Goal: Task Accomplishment & Management: Manage account settings

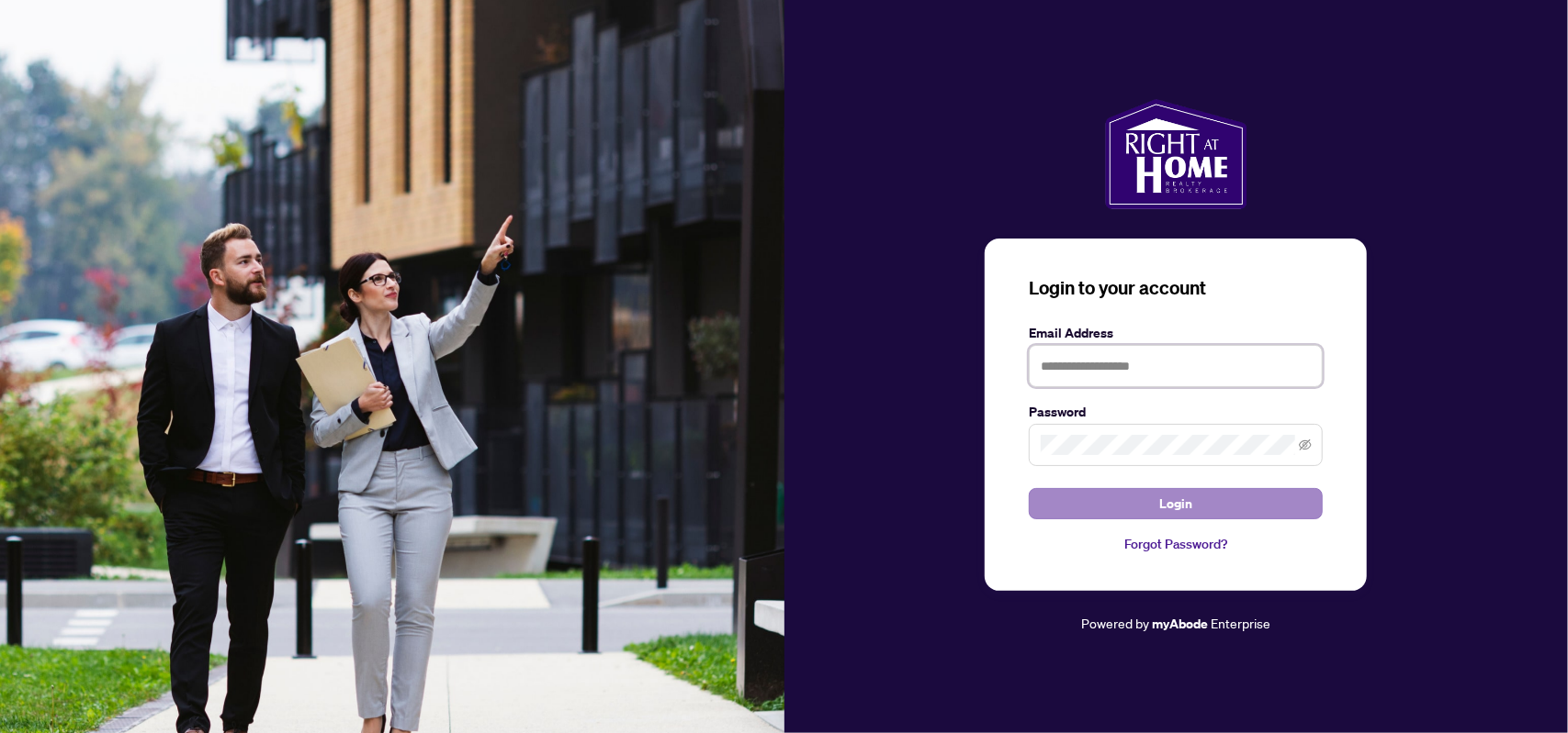
type input "**********"
click at [1207, 501] on button "Login" at bounding box center [1175, 504] width 294 height 31
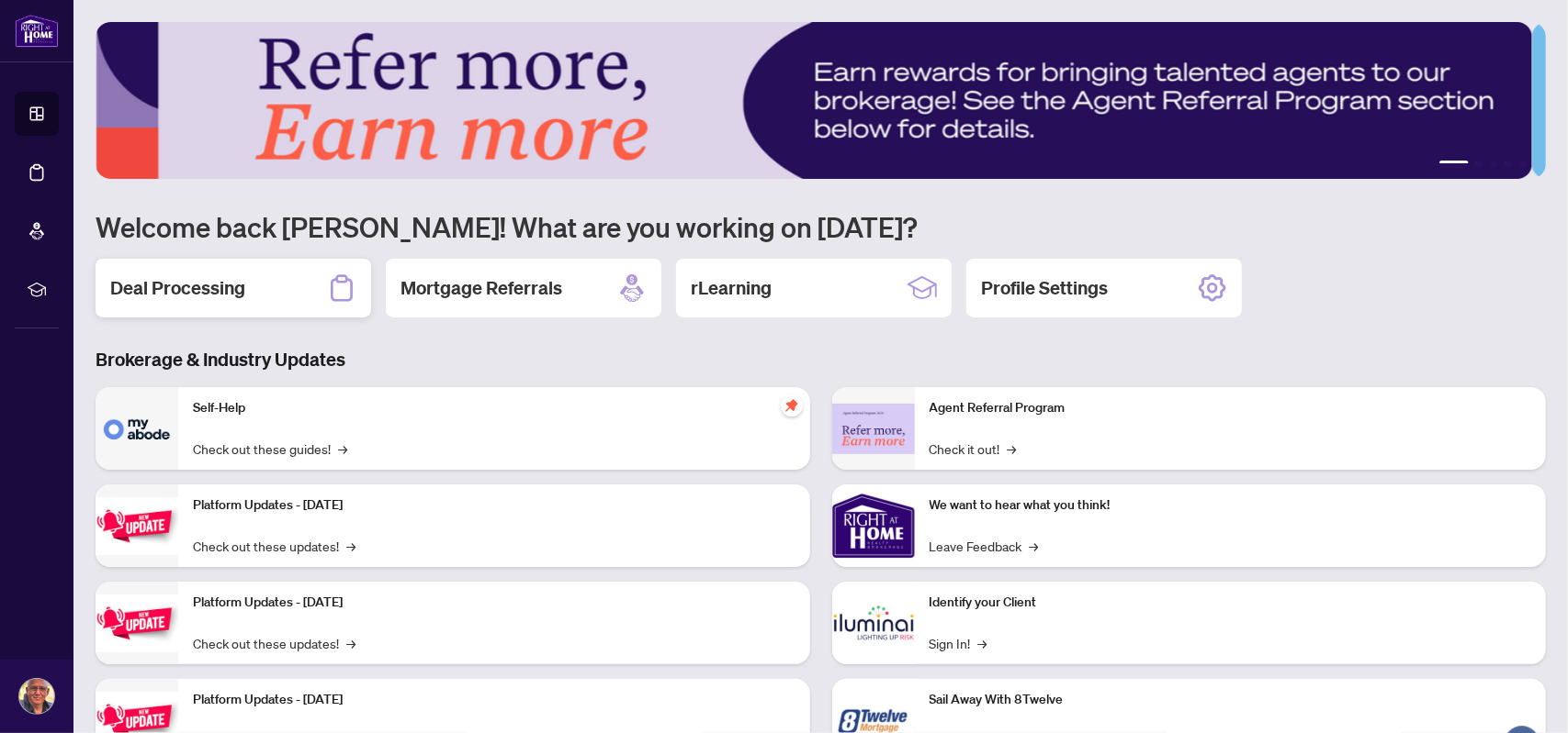
click at [213, 296] on h2 "Deal Processing" at bounding box center [177, 288] width 135 height 25
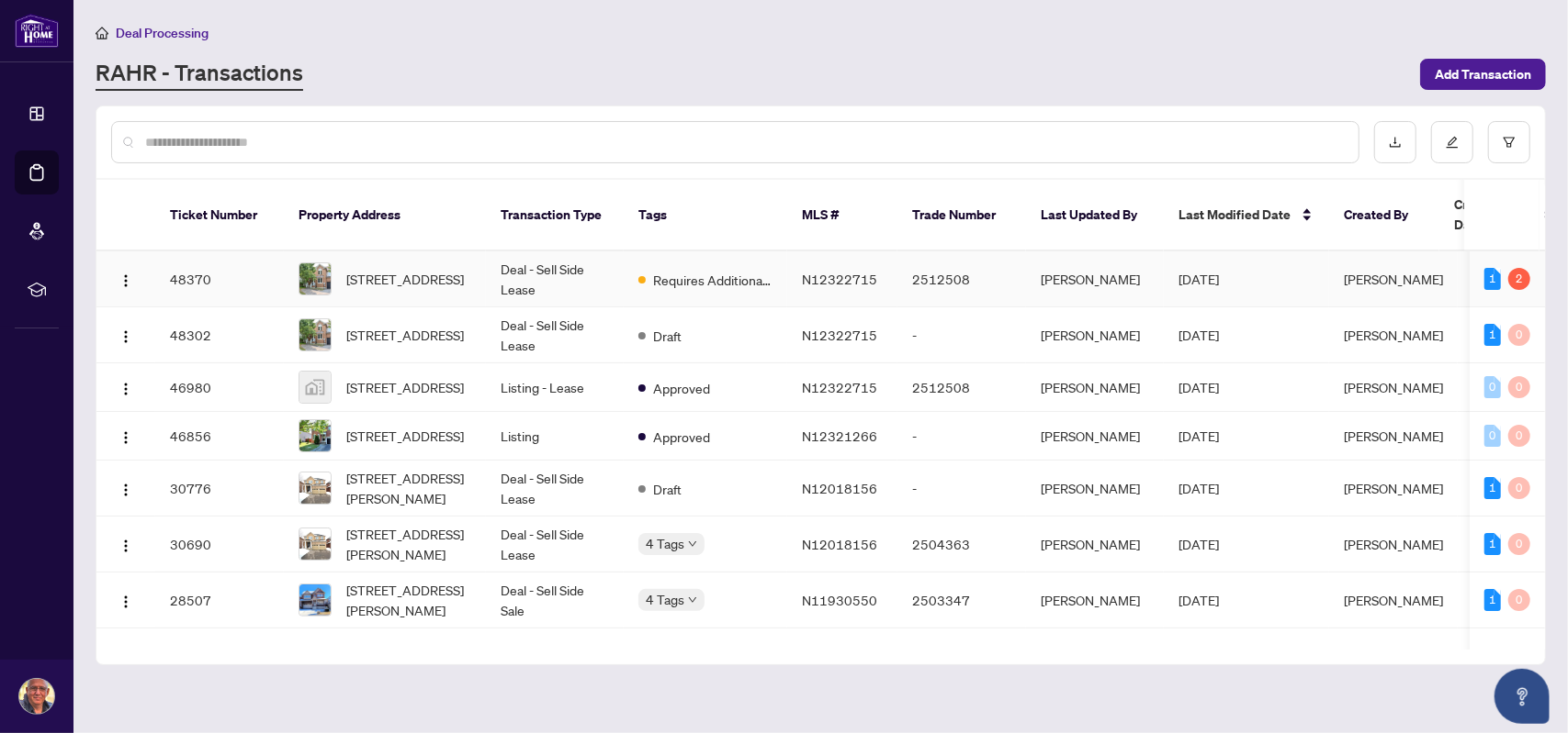
click at [625, 258] on td "Requires Additional Docs" at bounding box center [705, 279] width 163 height 56
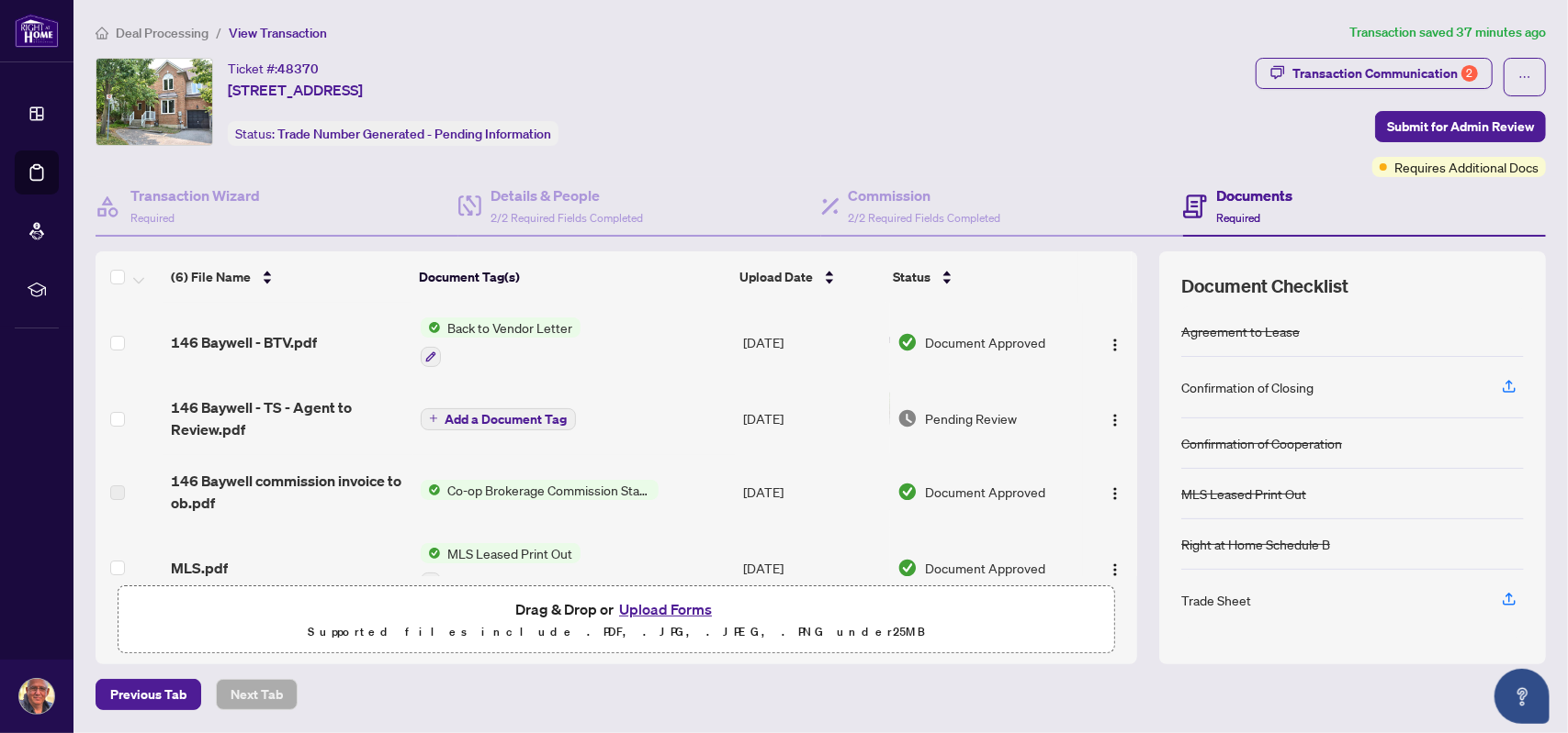
click at [505, 327] on span "Back to Vendor Letter" at bounding box center [511, 327] width 140 height 20
click at [705, 416] on td "Add a Document Tag" at bounding box center [575, 419] width 324 height 74
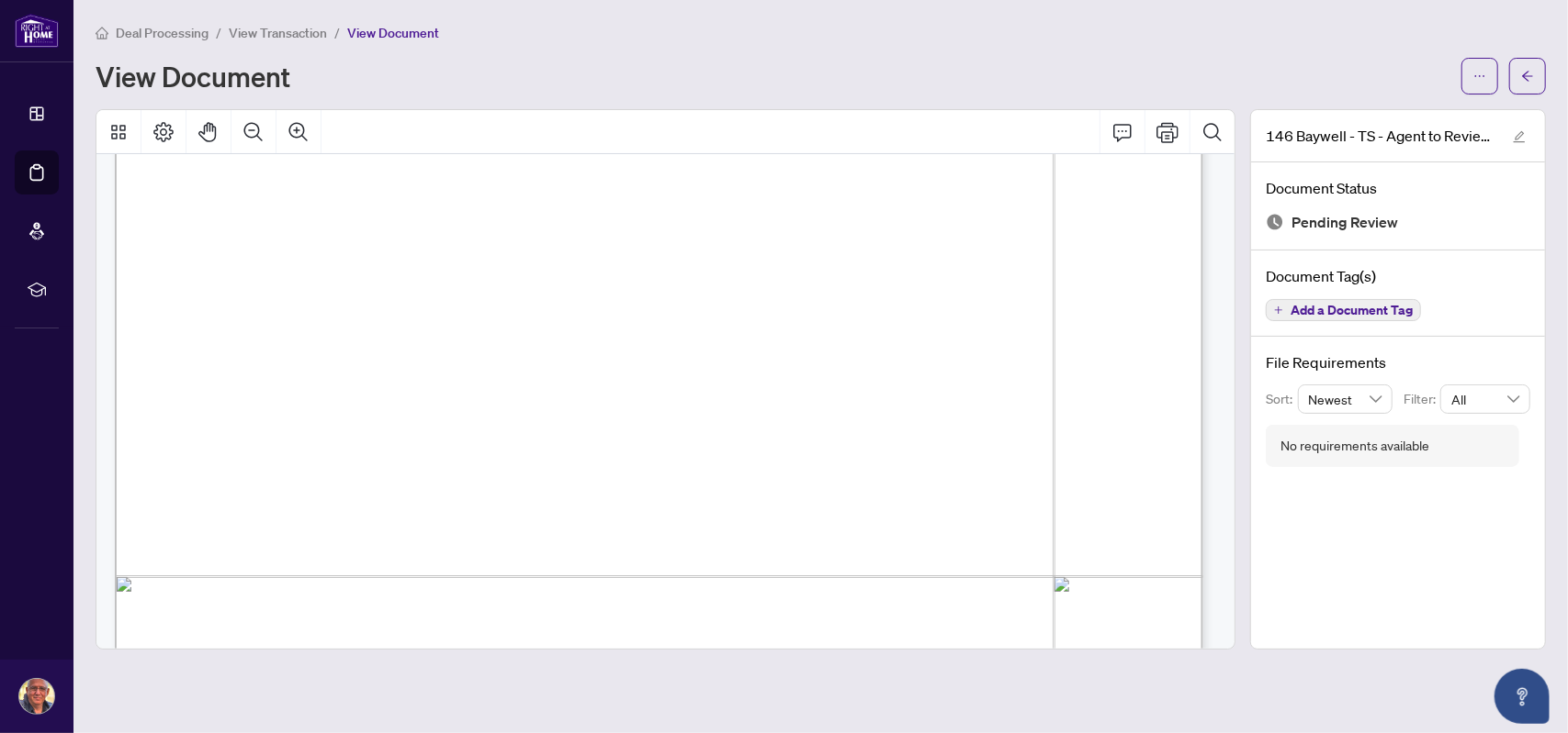
scroll to position [551, 0]
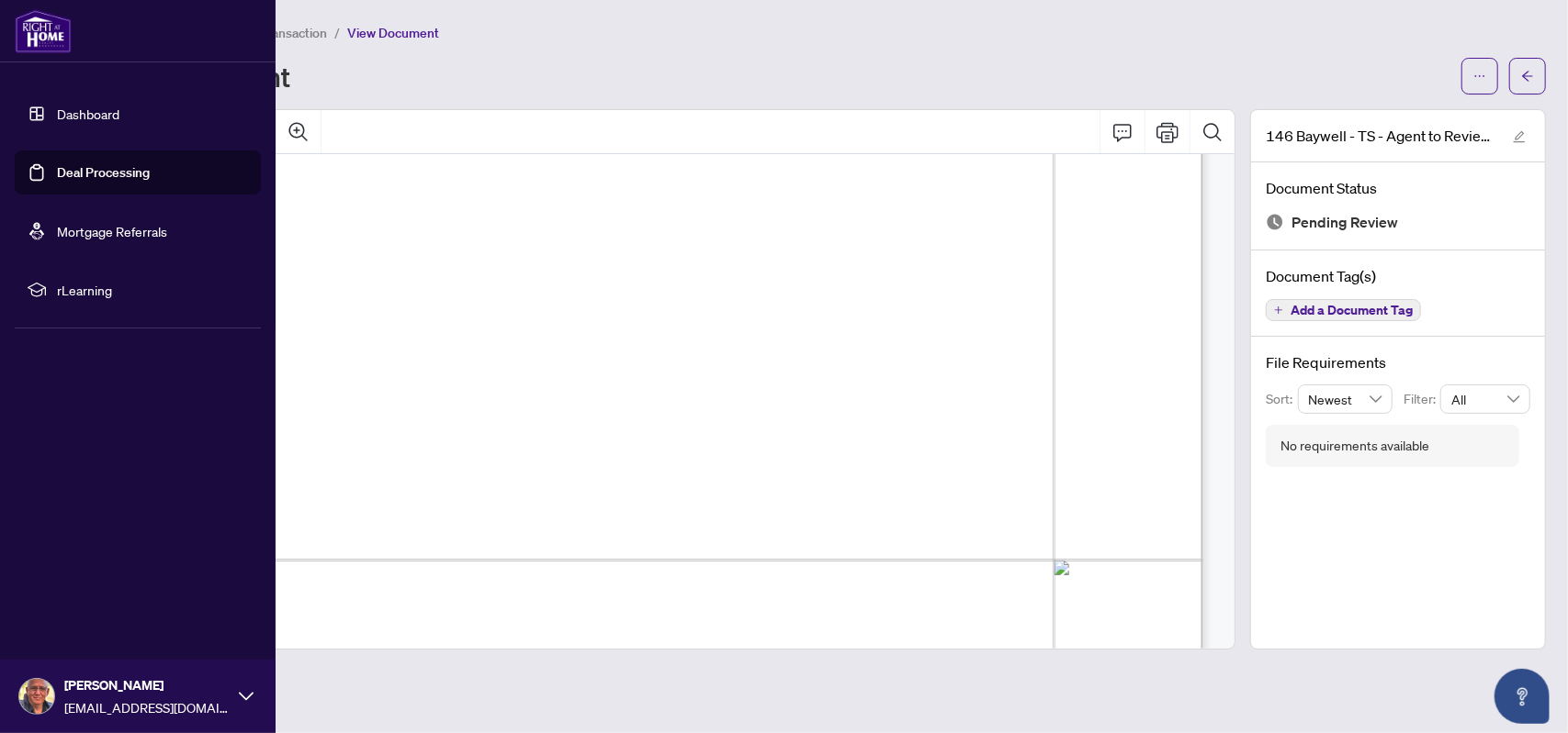
click at [76, 171] on link "Deal Processing" at bounding box center [103, 173] width 93 height 17
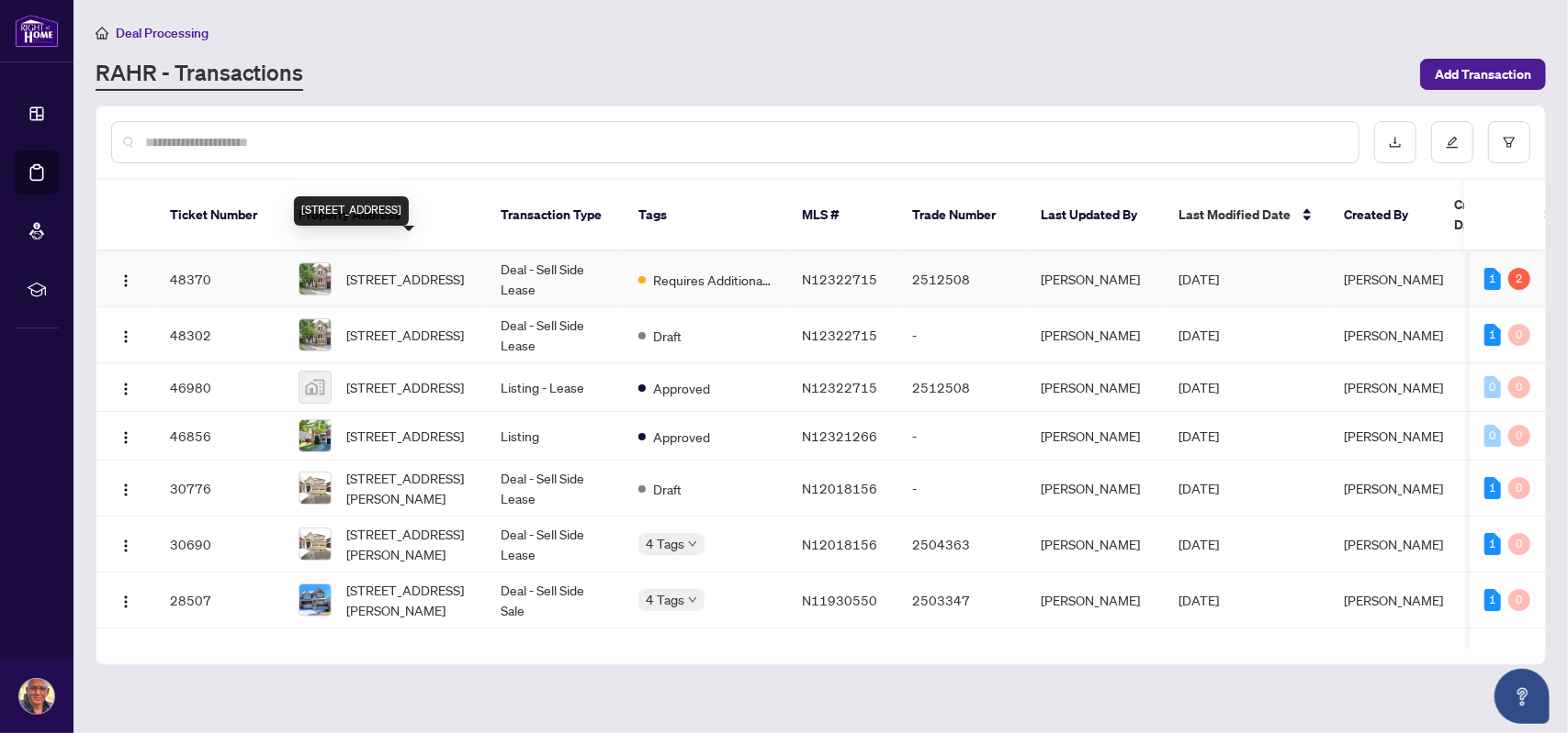
click at [413, 269] on span "[STREET_ADDRESS]" at bounding box center [405, 278] width 118 height 20
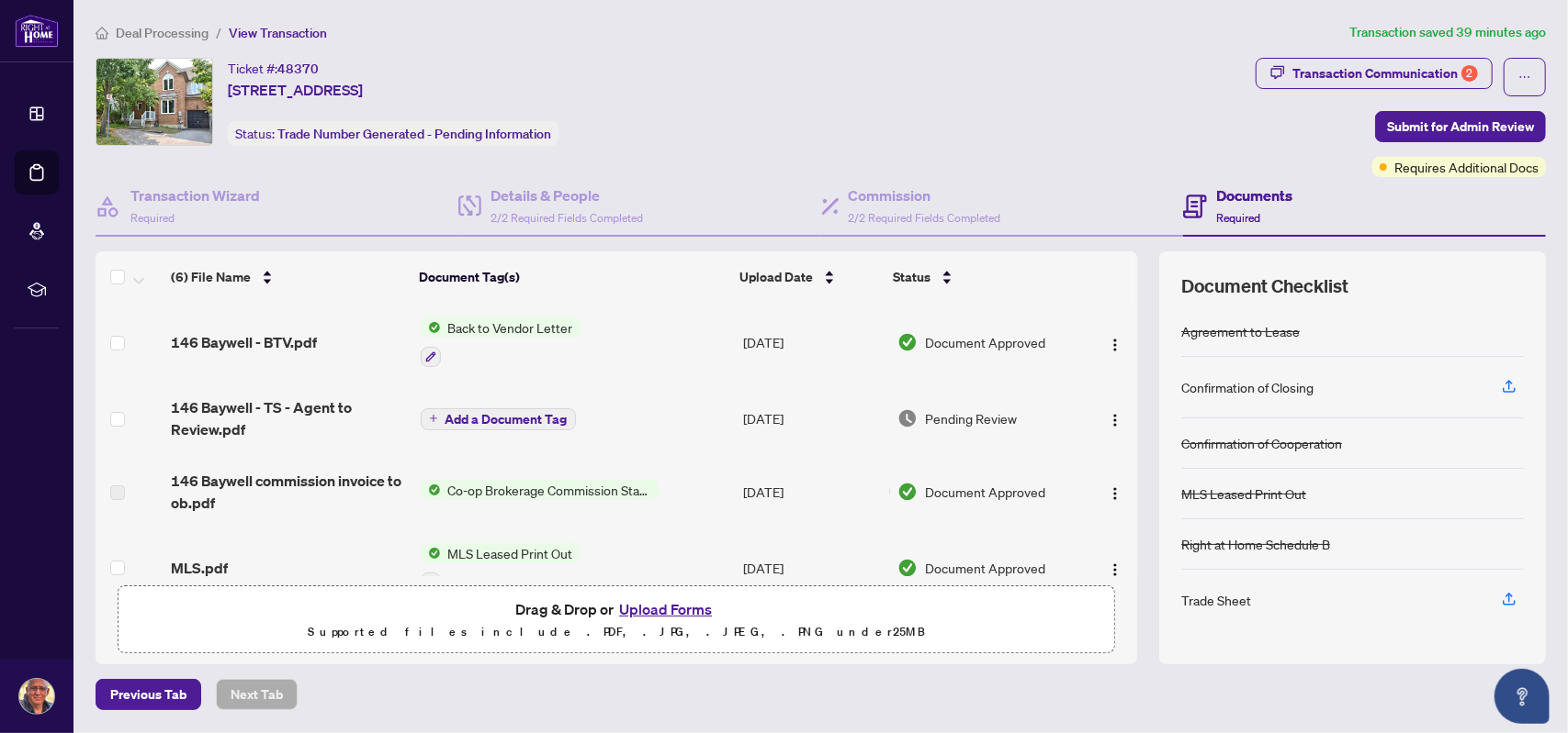
click at [527, 417] on span "Add a Document Tag" at bounding box center [506, 420] width 122 height 13
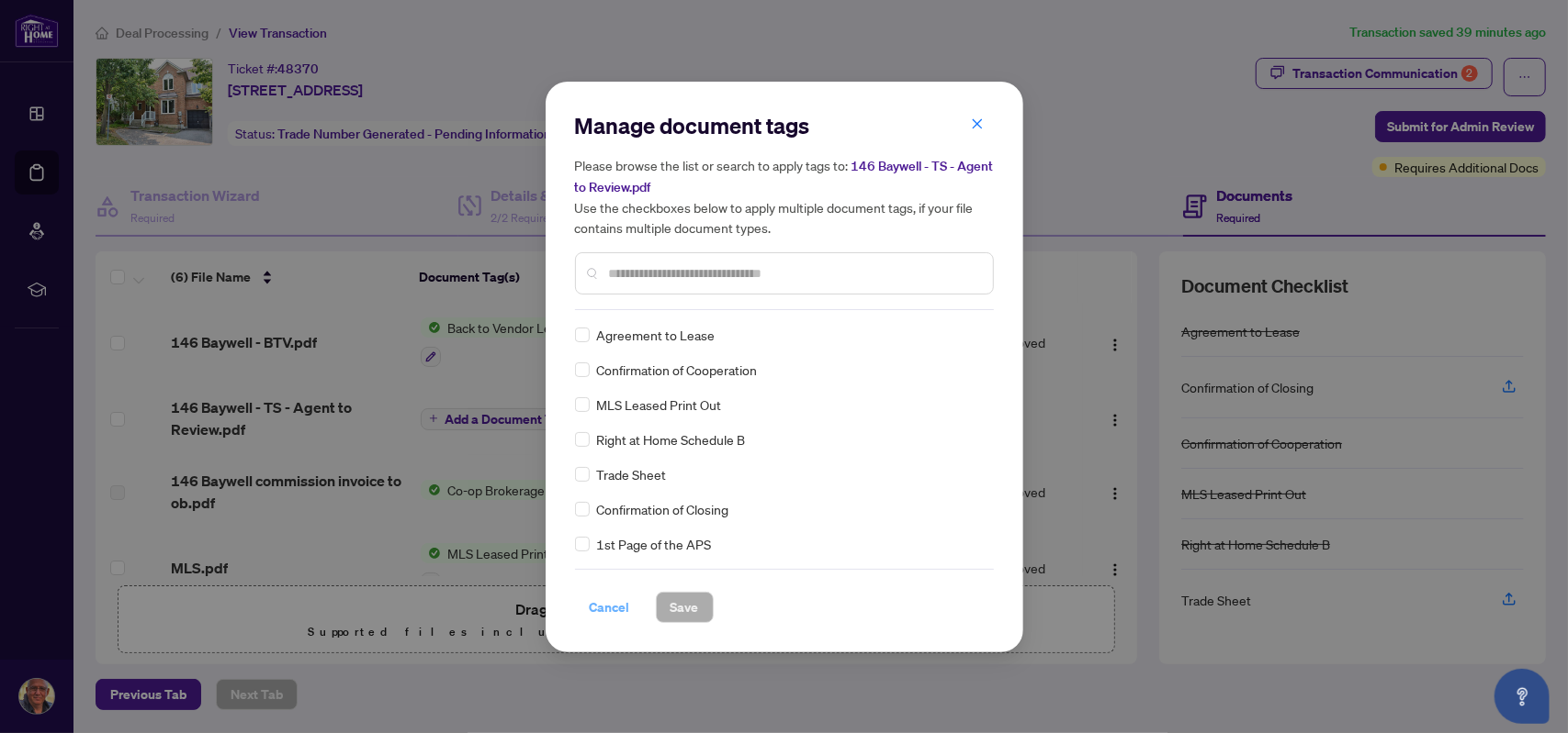
click at [600, 597] on span "Cancel" at bounding box center [610, 608] width 41 height 29
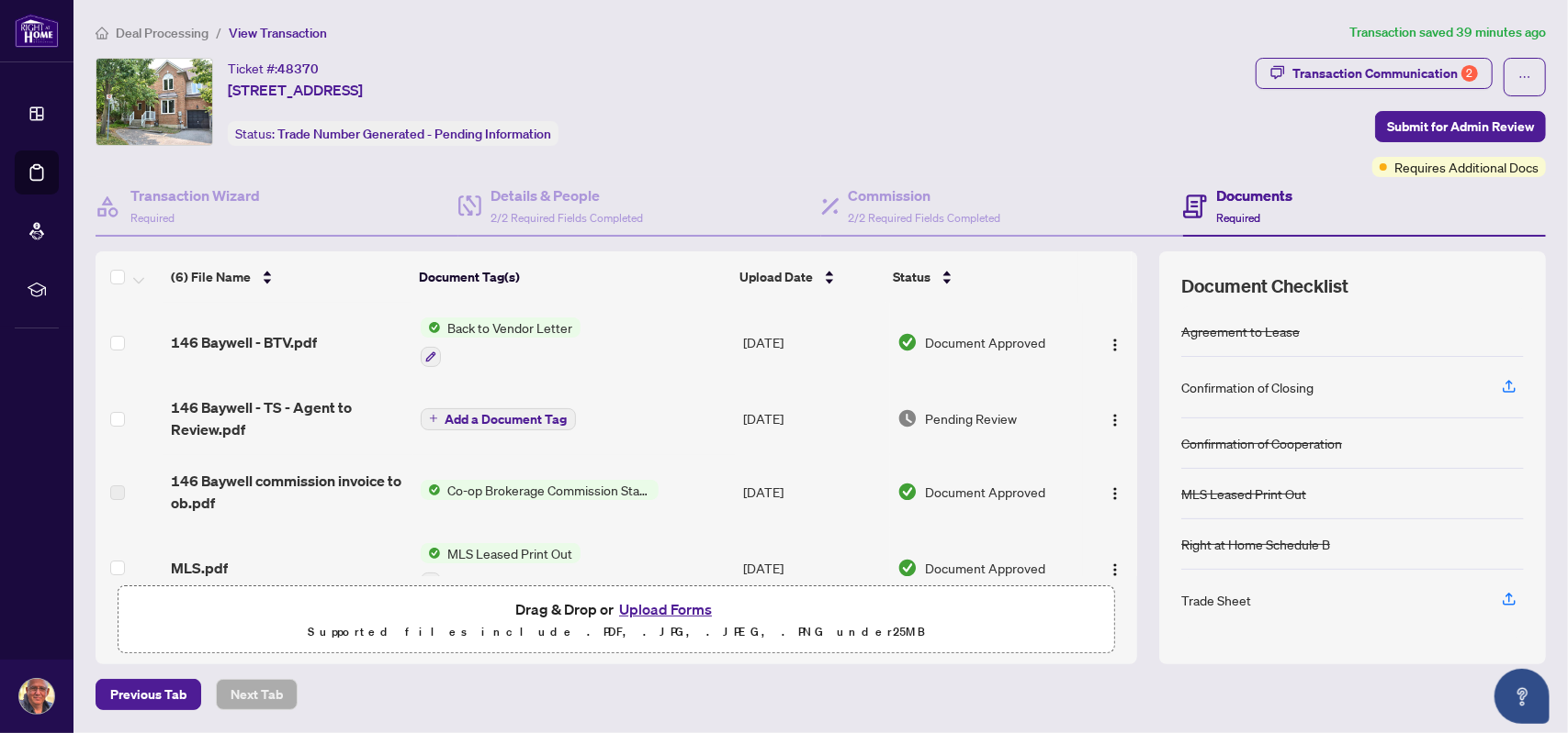
click at [925, 416] on span "Pending Review" at bounding box center [970, 418] width 92 height 20
click at [1108, 420] on img "button" at bounding box center [1116, 421] width 15 height 15
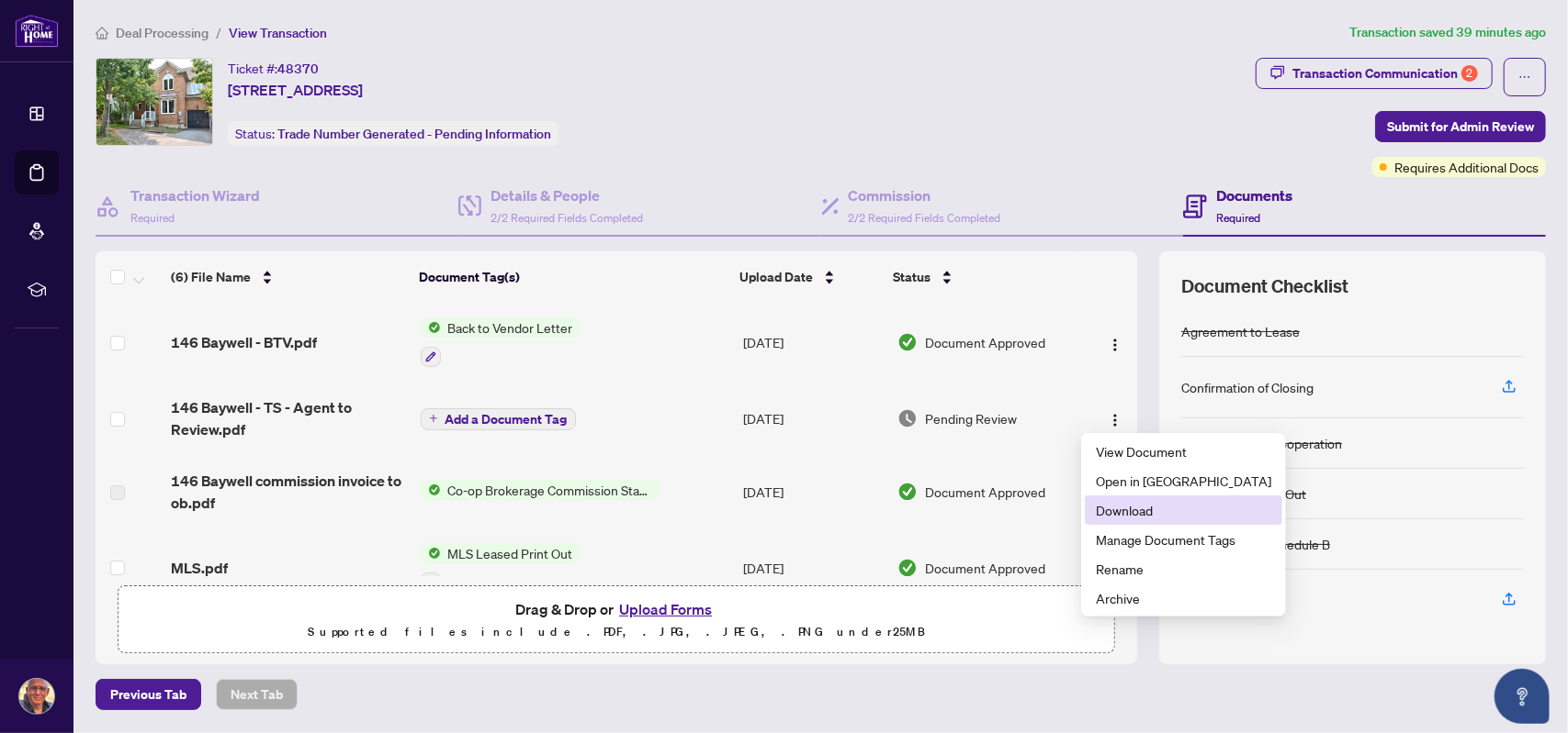
click at [1111, 509] on span "Download" at bounding box center [1184, 509] width 176 height 20
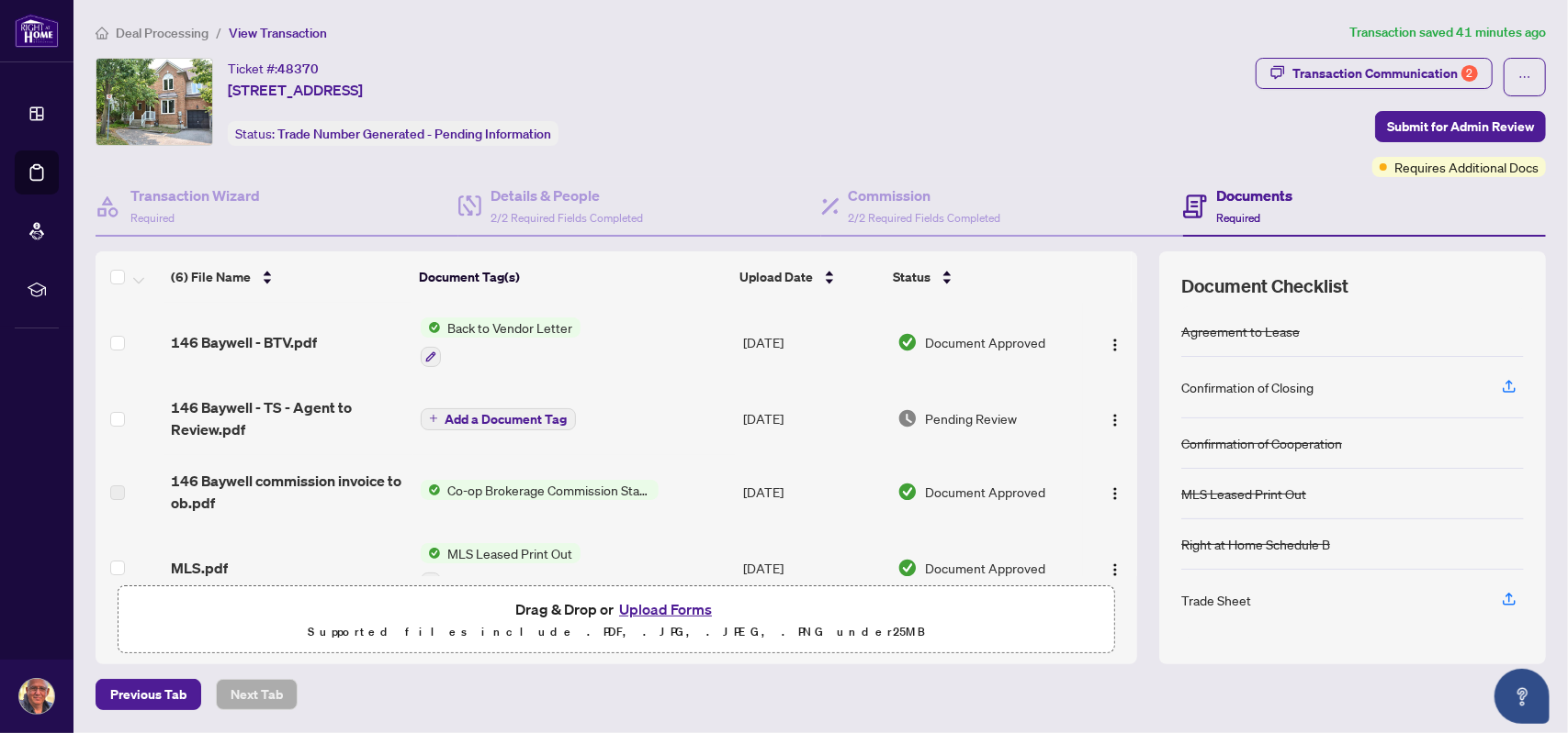
scroll to position [59, 0]
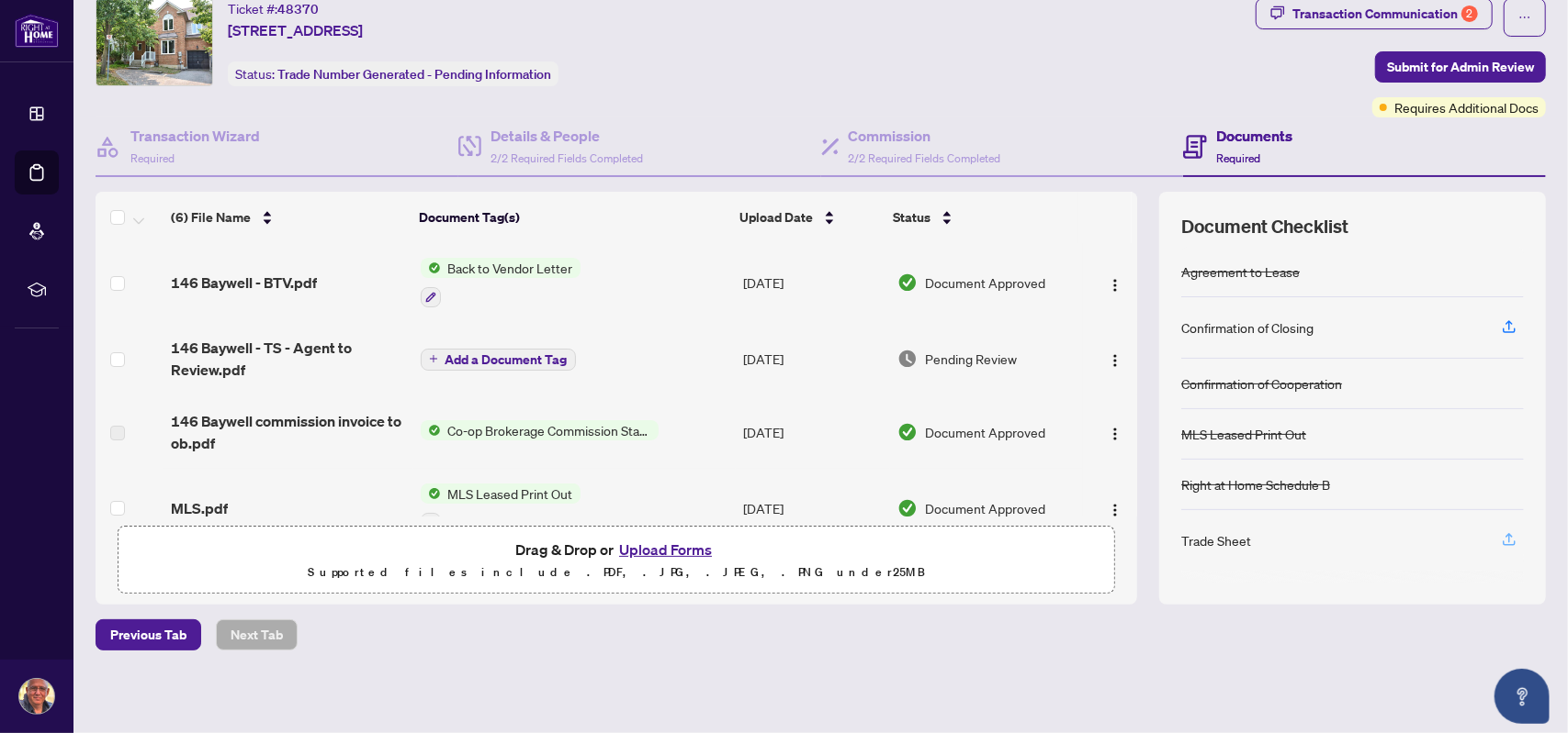
click at [1506, 534] on icon "button" at bounding box center [1509, 538] width 8 height 9
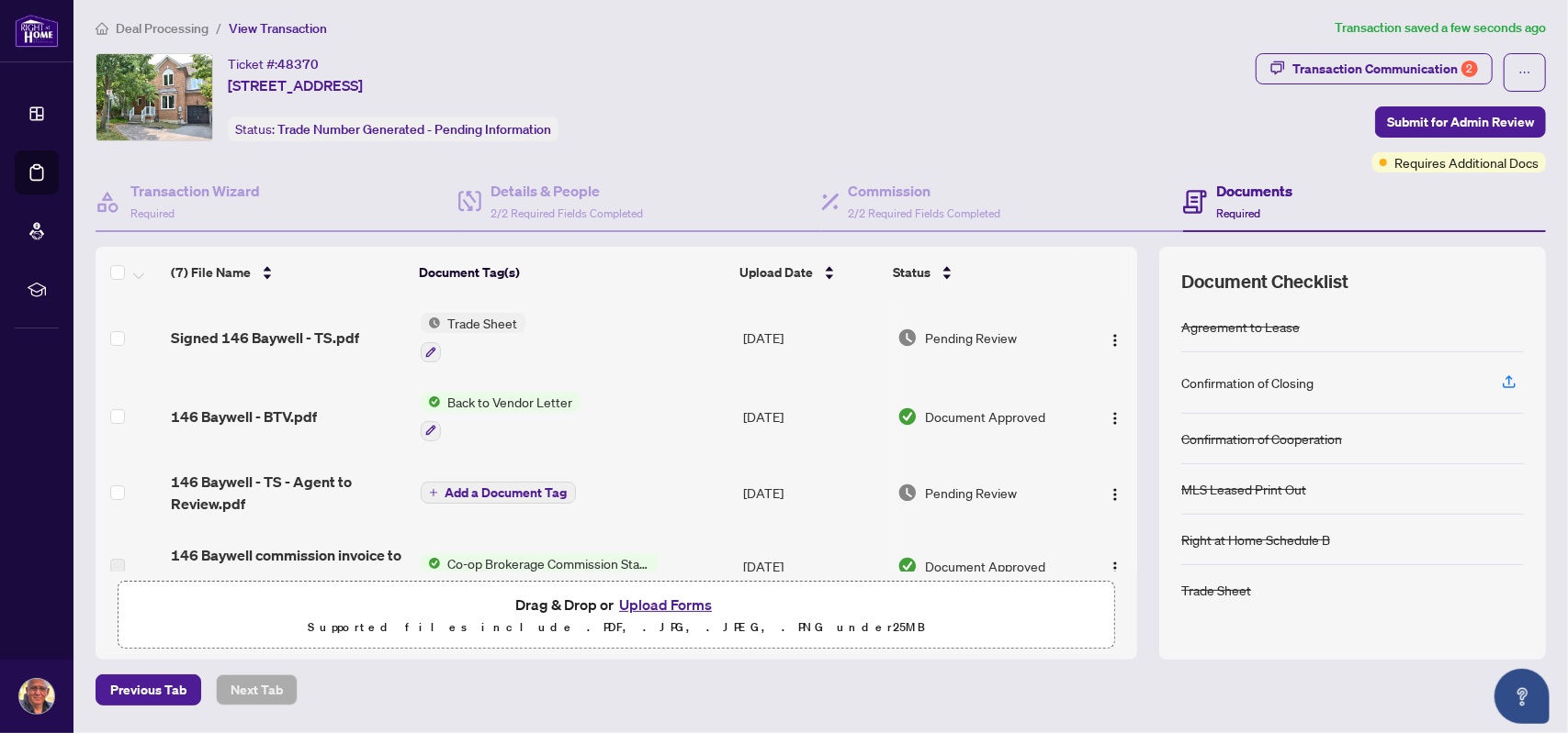
scroll to position [0, 0]
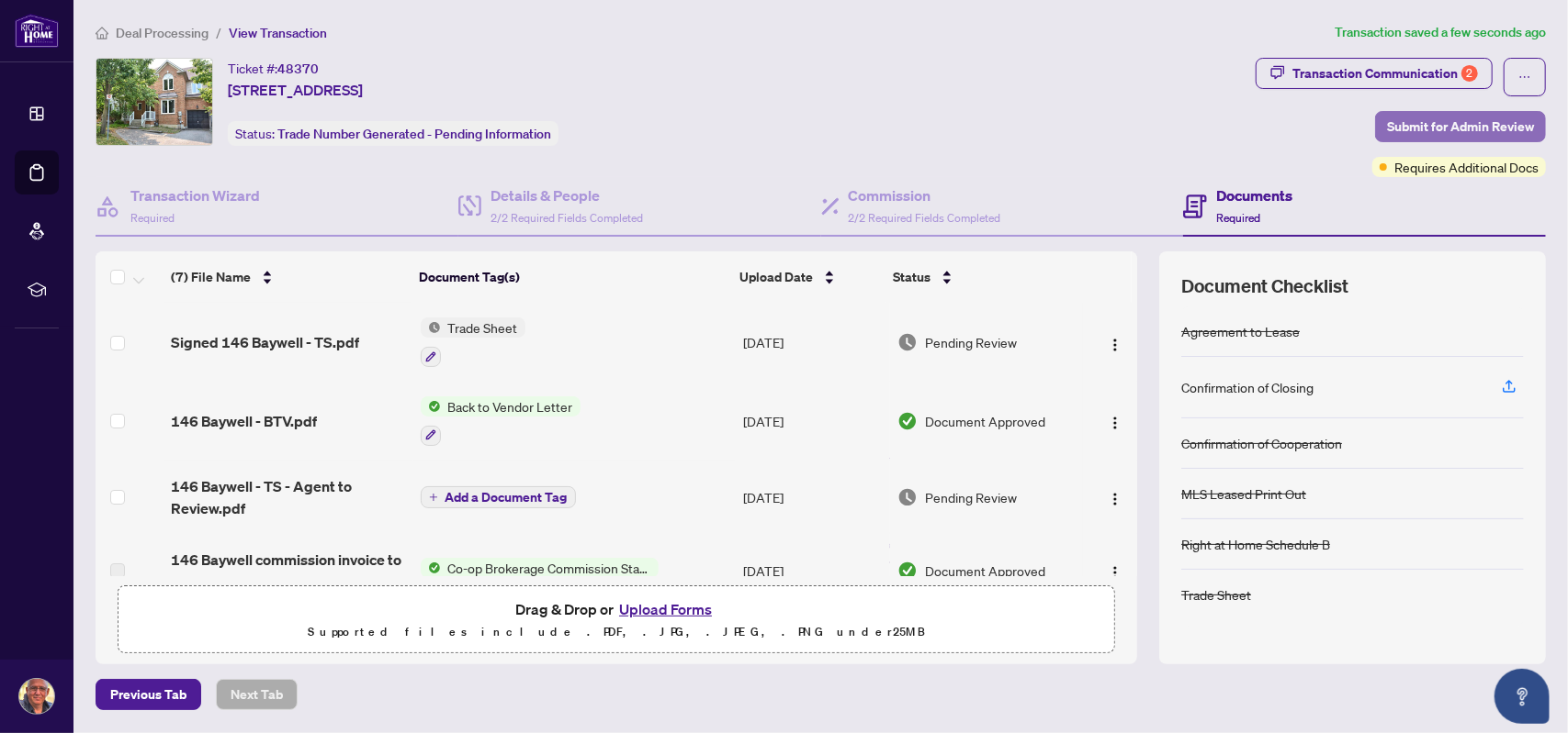
click at [1466, 127] on span "Submit for Admin Review" at bounding box center [1460, 126] width 147 height 29
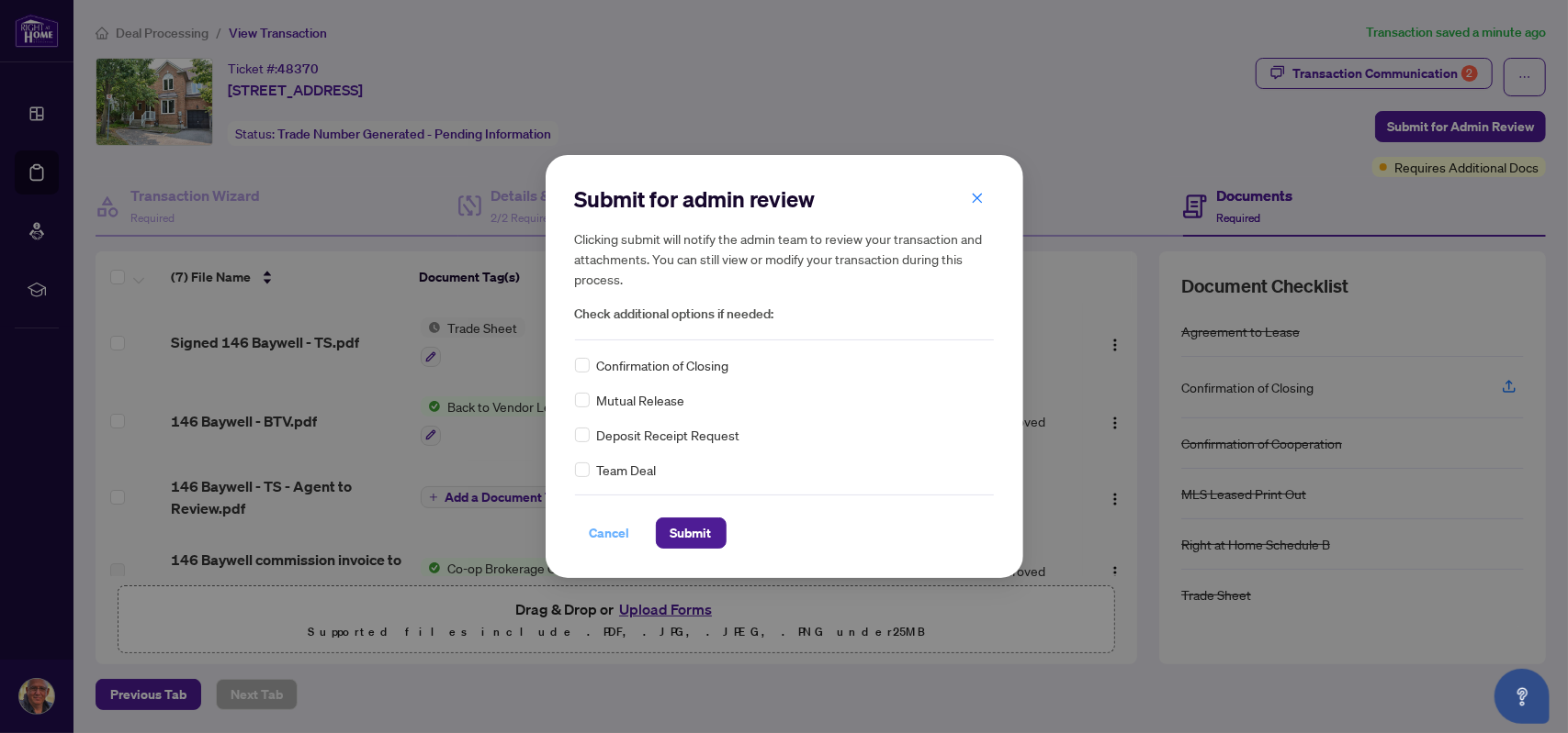
click at [619, 536] on span "Cancel" at bounding box center [610, 533] width 41 height 29
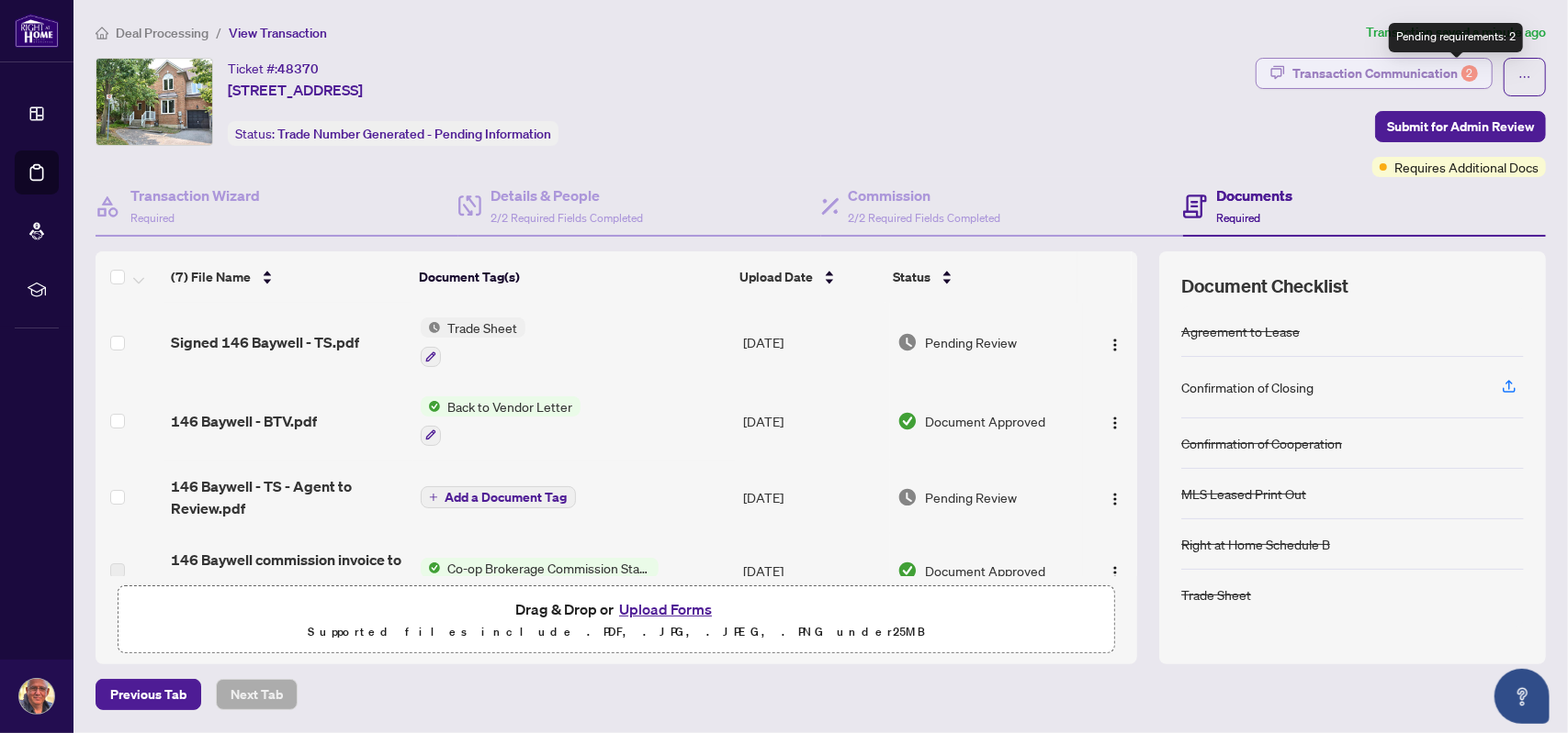
click at [1461, 69] on div "2" at bounding box center [1470, 74] width 17 height 17
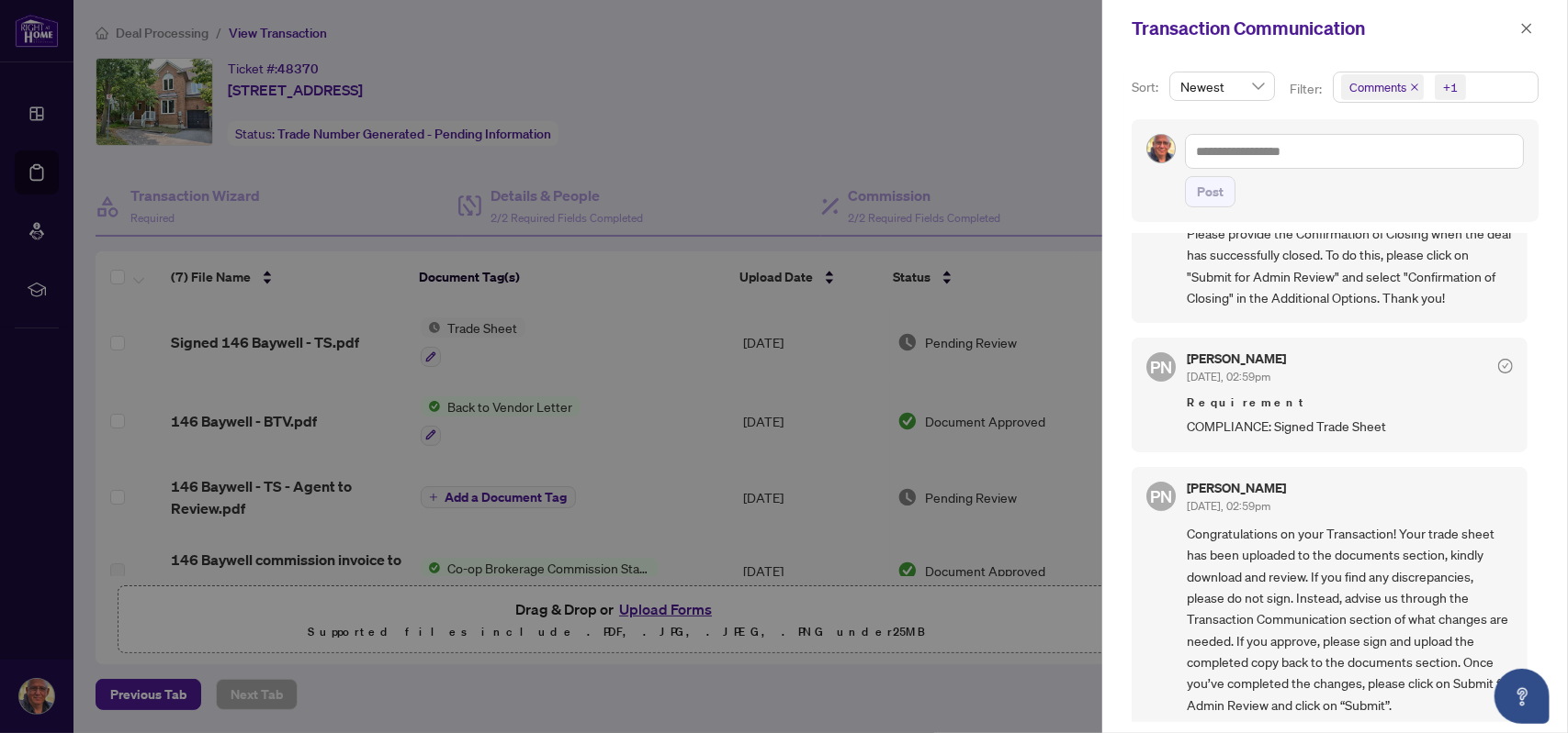
scroll to position [105, 0]
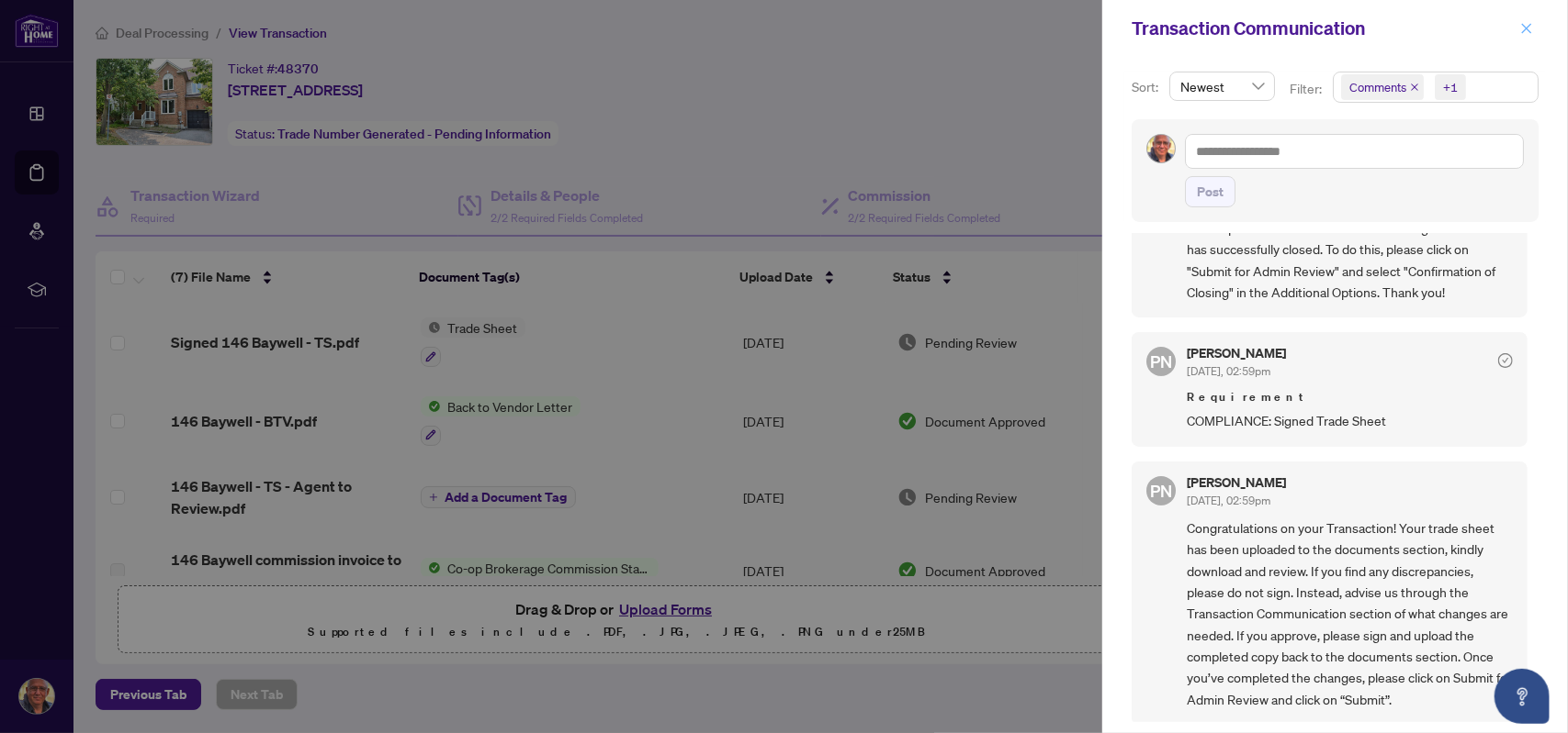
click at [1530, 25] on icon "close" at bounding box center [1526, 27] width 10 height 10
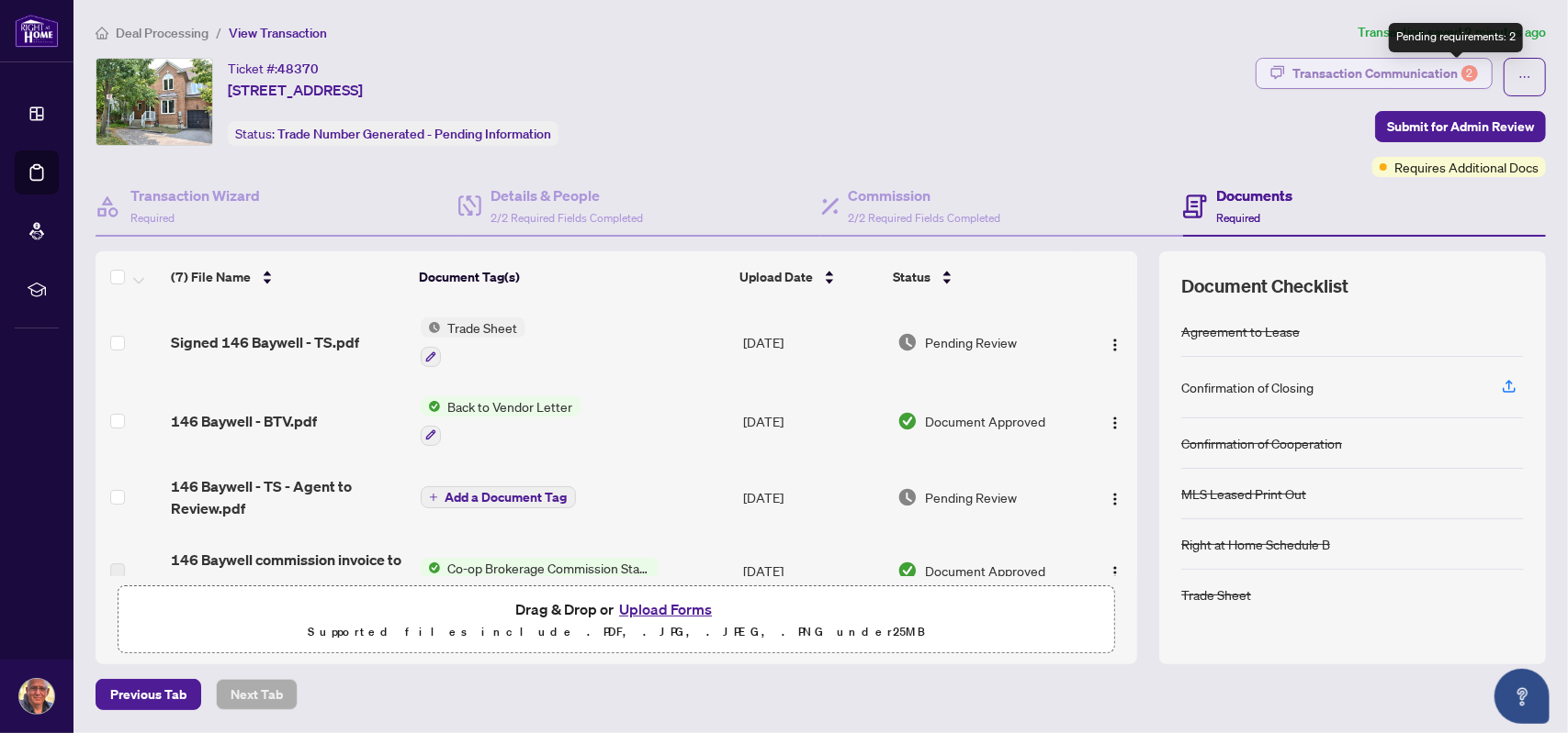
click at [1461, 75] on div "2" at bounding box center [1470, 74] width 17 height 17
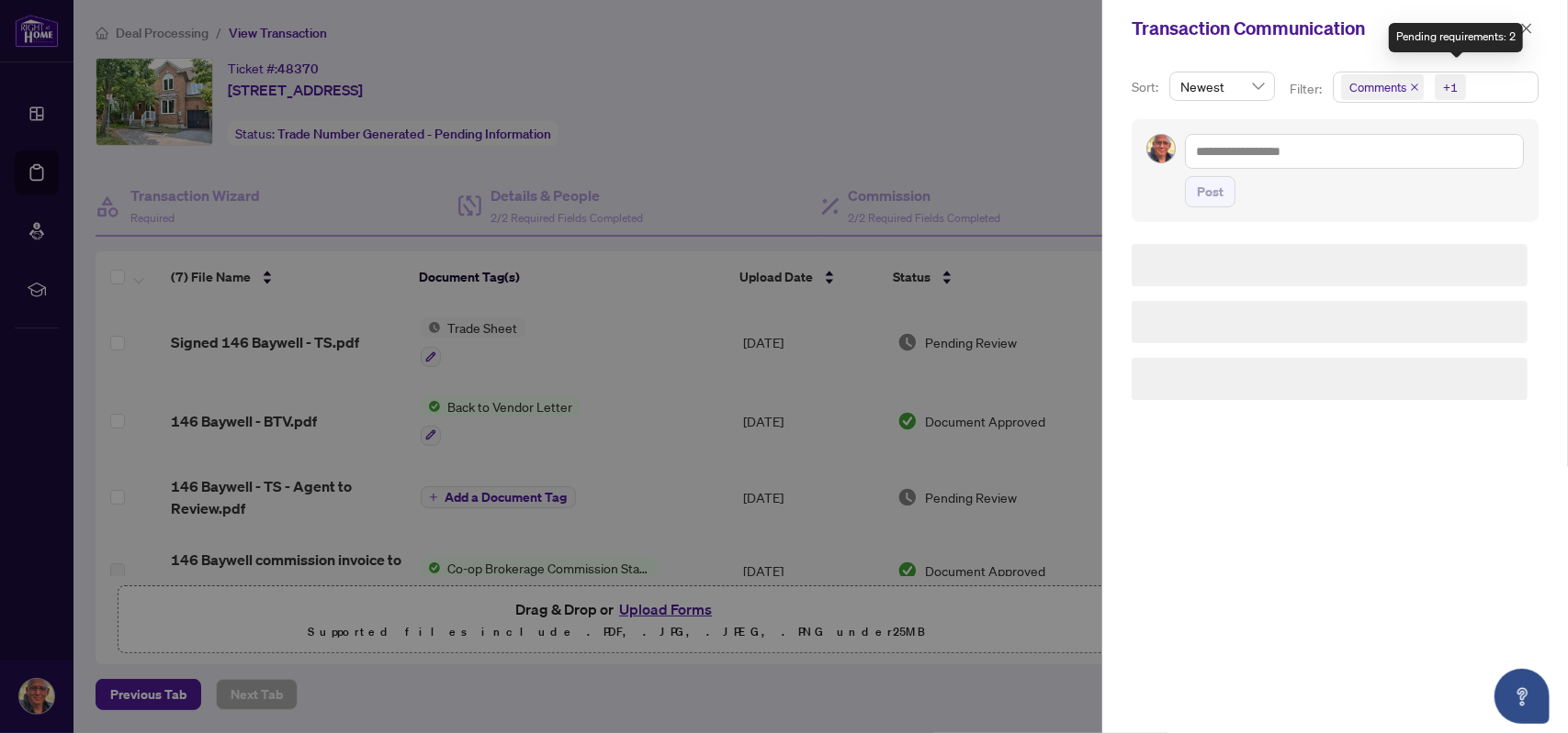
scroll to position [0, 0]
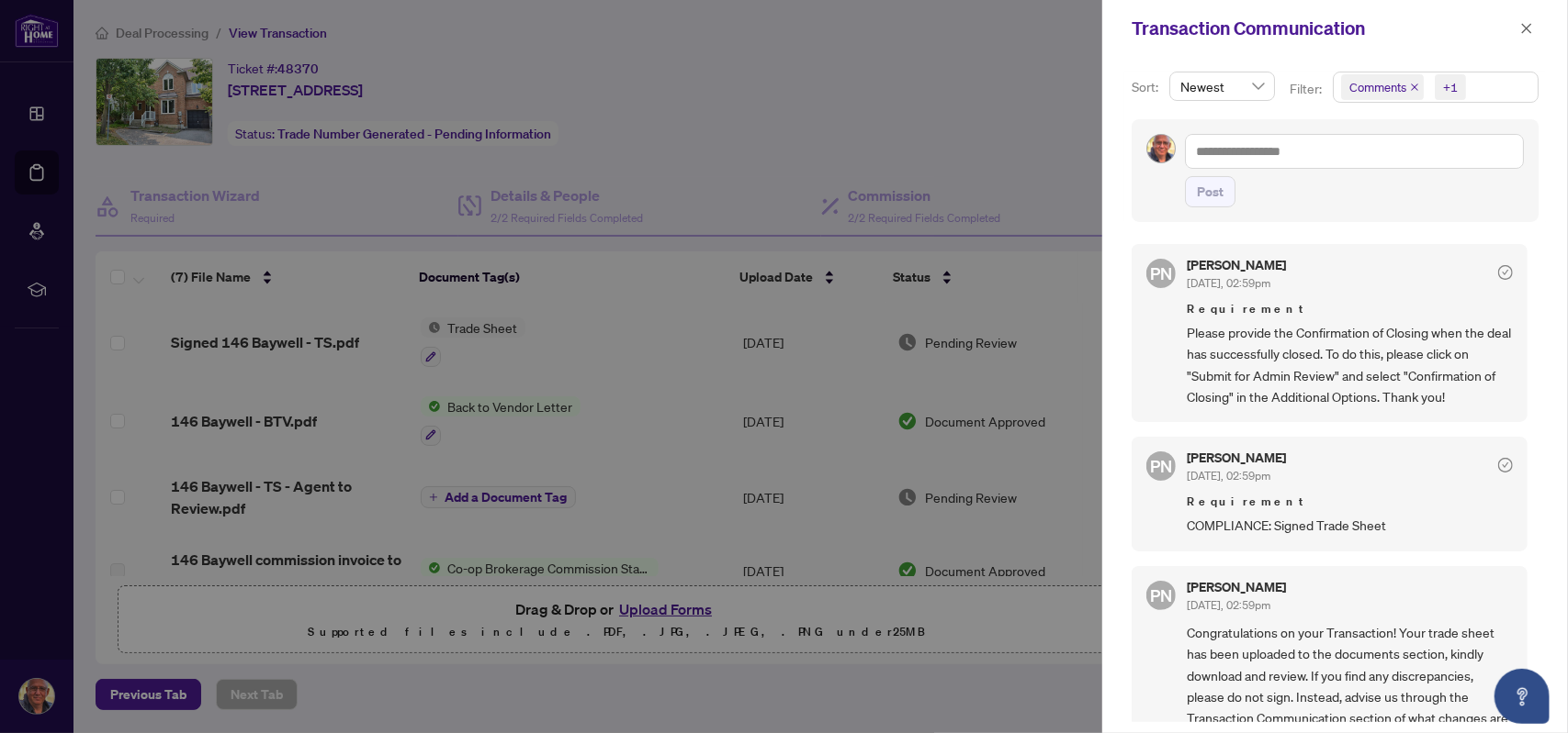
click at [1498, 269] on icon "check-circle" at bounding box center [1506, 273] width 15 height 15
click at [1234, 271] on div "[PERSON_NAME] [DATE], 02:59pm" at bounding box center [1236, 275] width 99 height 34
click at [1410, 85] on icon "close" at bounding box center [1415, 88] width 9 height 9
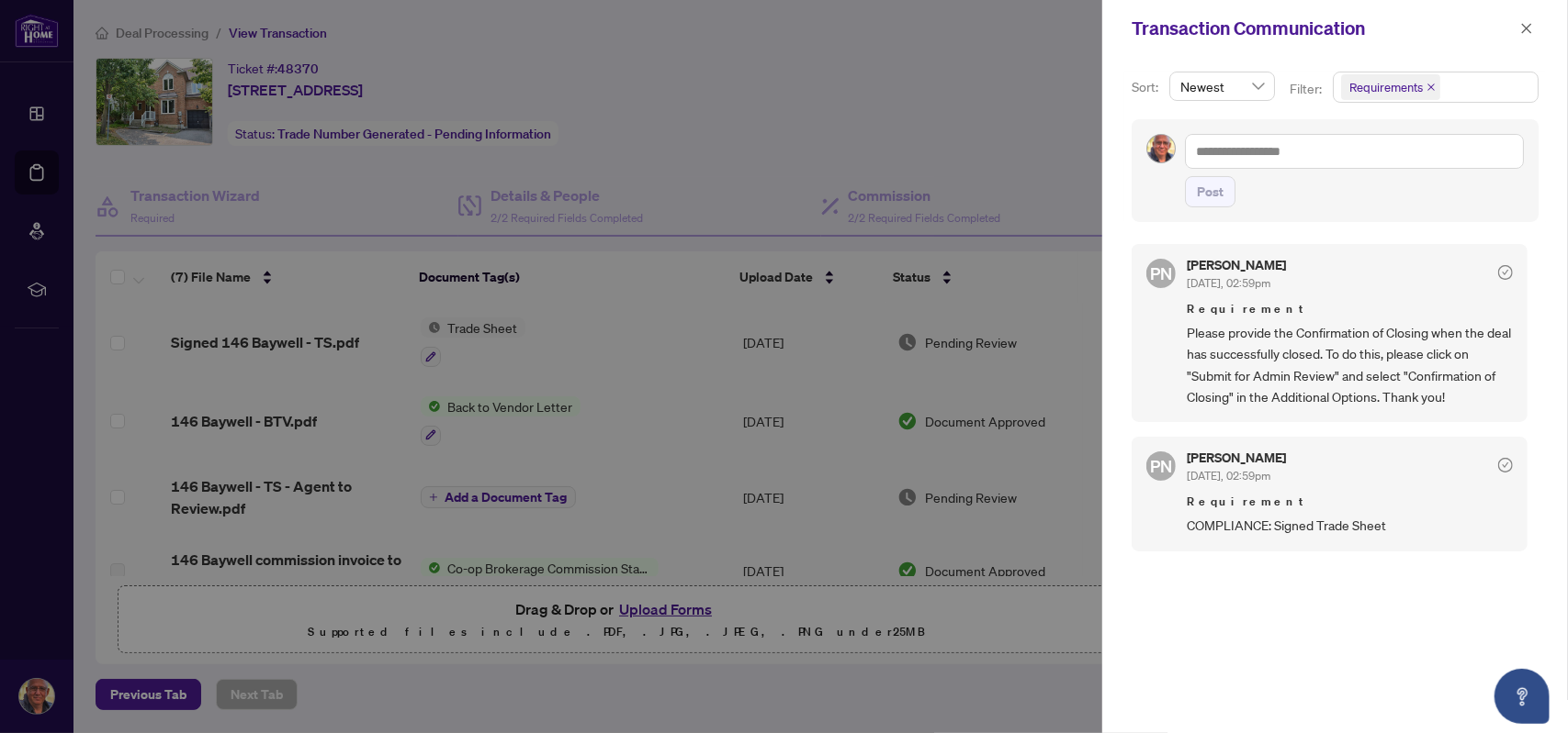
click at [1426, 88] on icon "close" at bounding box center [1431, 88] width 9 height 9
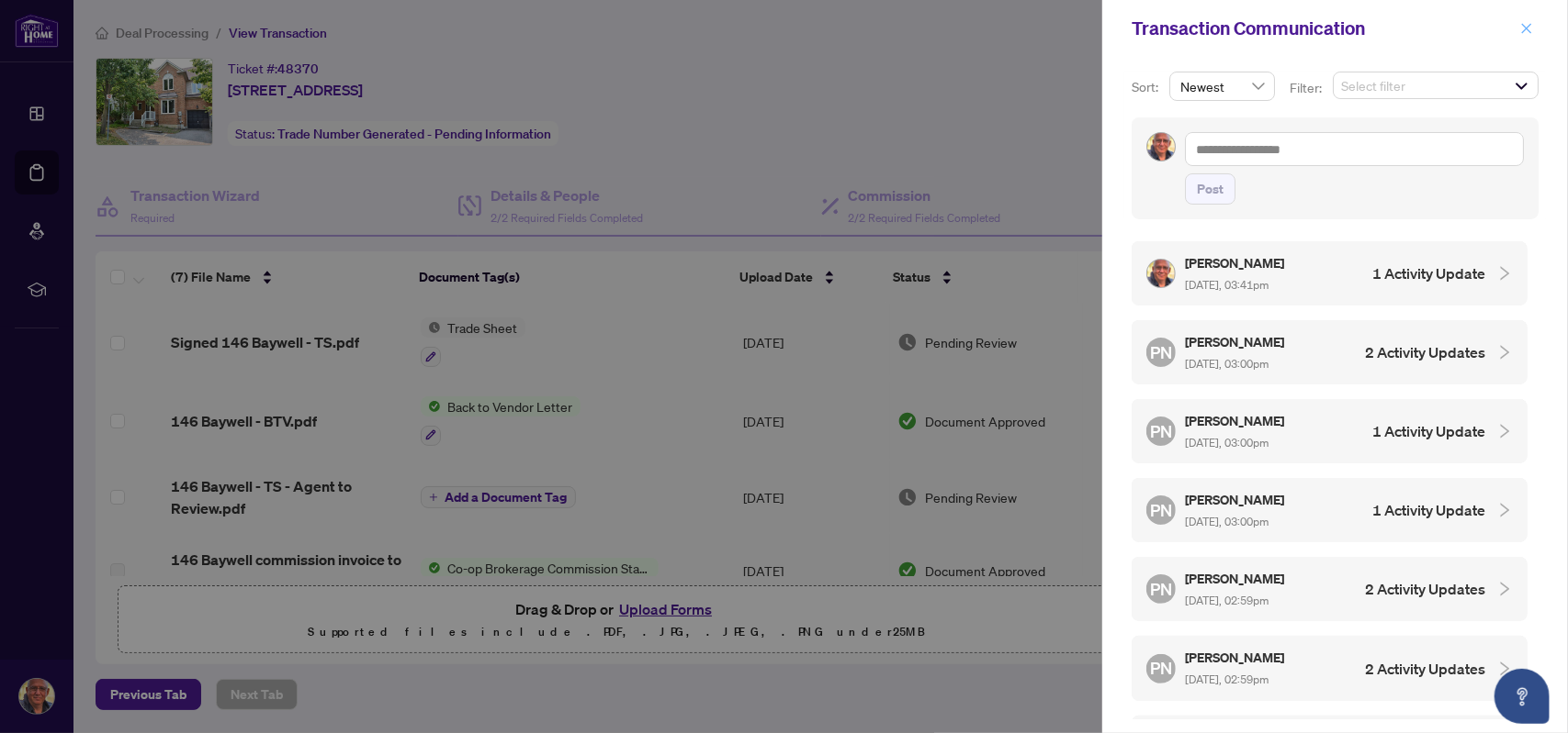
click at [1526, 24] on icon "close" at bounding box center [1526, 28] width 13 height 13
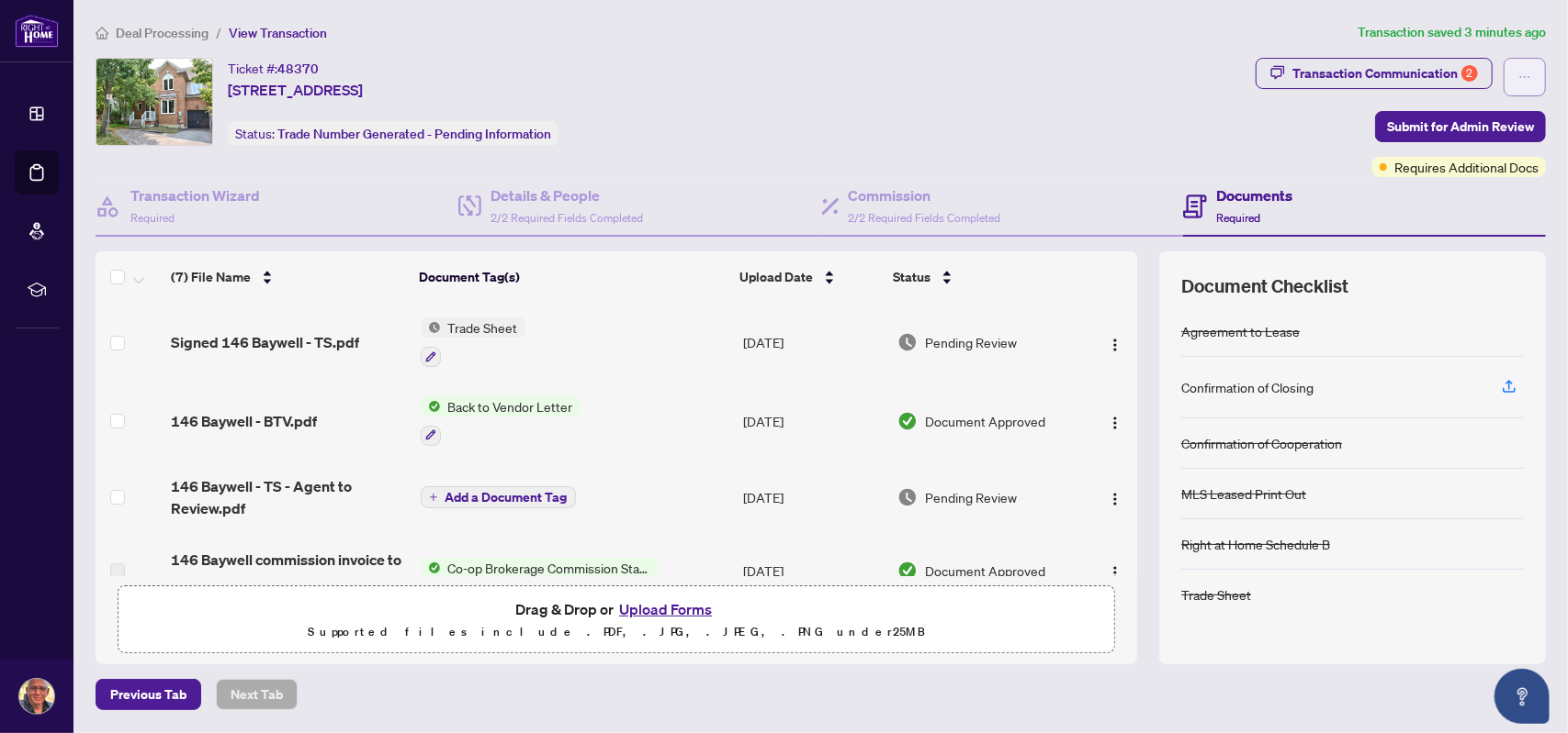
click at [1518, 82] on icon "ellipsis" at bounding box center [1525, 77] width 13 height 13
click at [1072, 125] on div "Ticket #: 48370 [STREET_ADDRESS] Status: Trade Number Generated - Pending Infor…" at bounding box center [671, 101] width 1153 height 88
